Goal: Navigation & Orientation: Find specific page/section

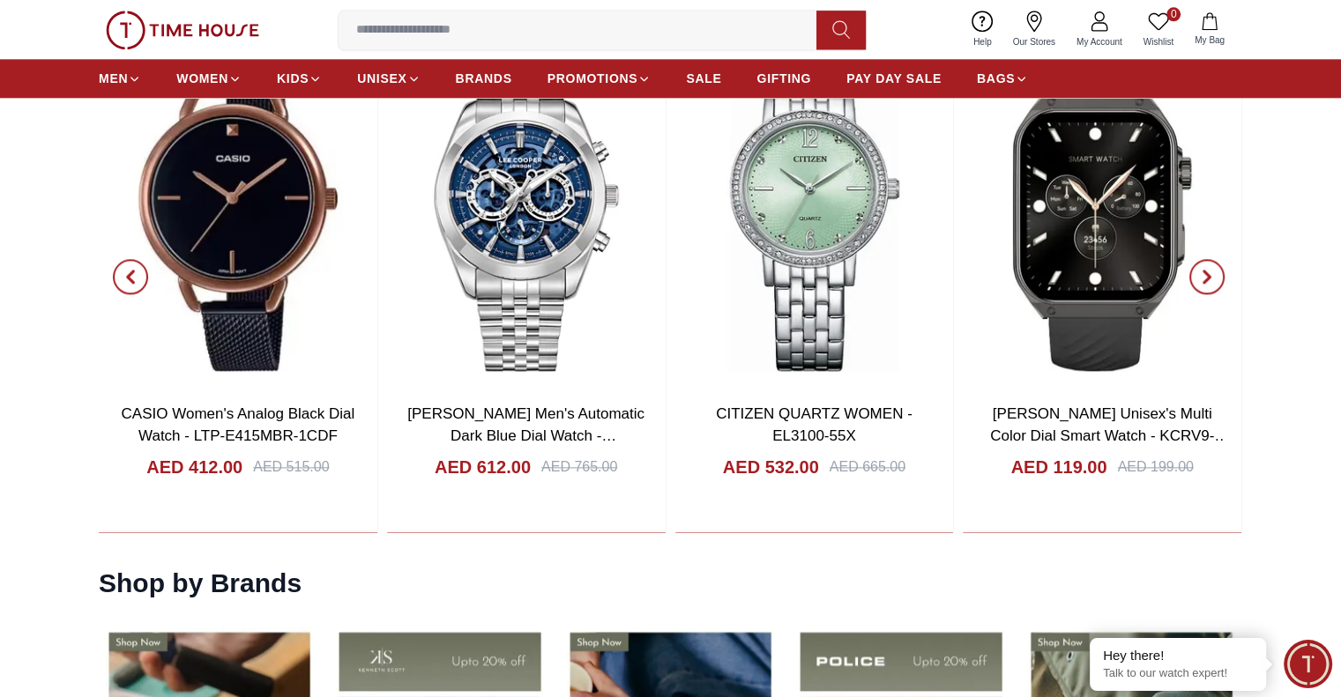
scroll to position [2469, 0]
